Goal: Navigation & Orientation: Find specific page/section

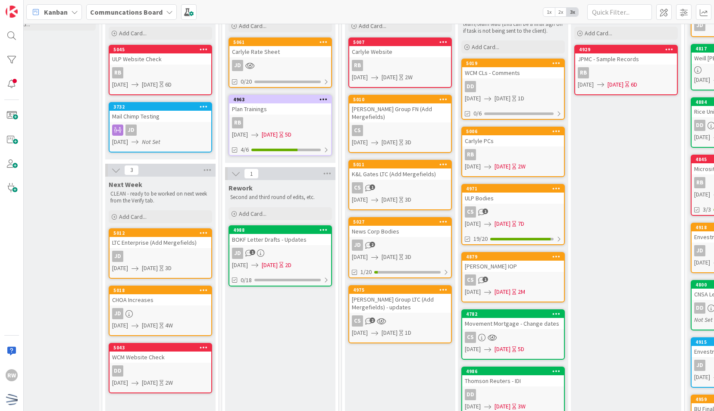
scroll to position [76, 151]
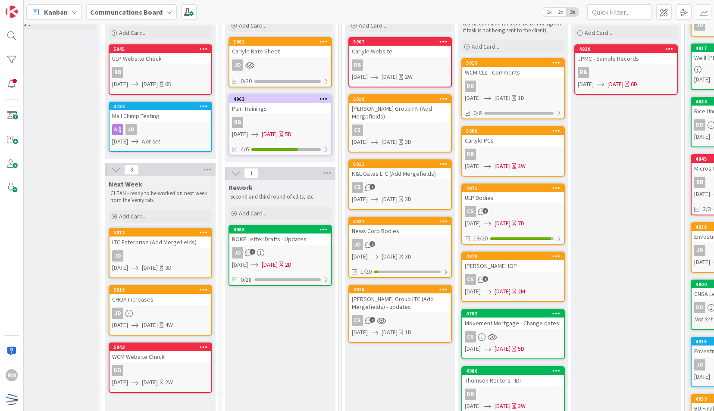
click at [411, 294] on div "[PERSON_NAME] Group LTC (Add Mergefields) - updates" at bounding box center [400, 303] width 102 height 19
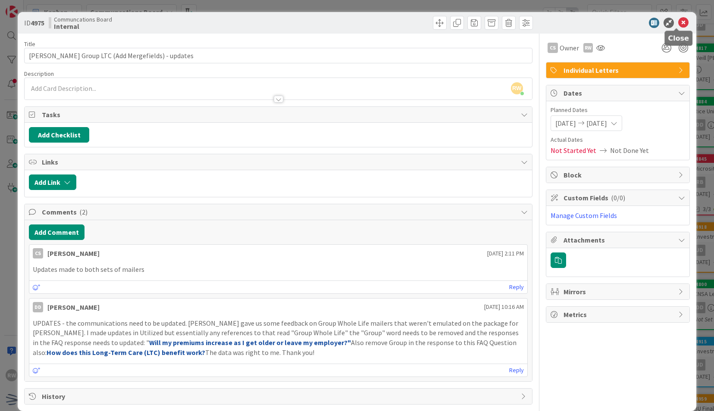
click at [678, 25] on icon at bounding box center [683, 23] width 10 height 10
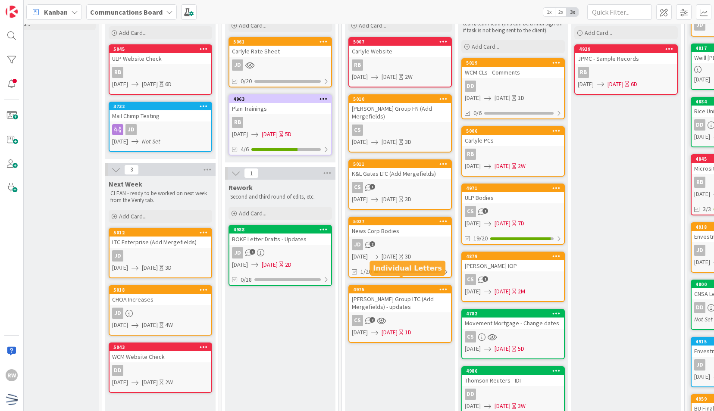
click at [408, 294] on div "[PERSON_NAME] Group LTC (Add Mergefields) - updates" at bounding box center [400, 303] width 102 height 19
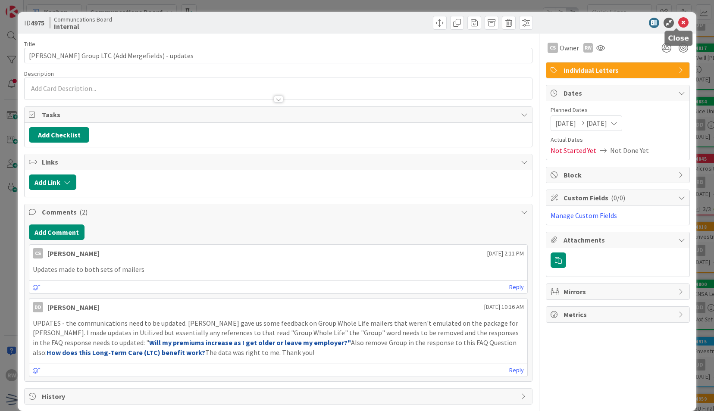
click at [680, 22] on icon at bounding box center [683, 23] width 10 height 10
